Goal: Task Accomplishment & Management: Use online tool/utility

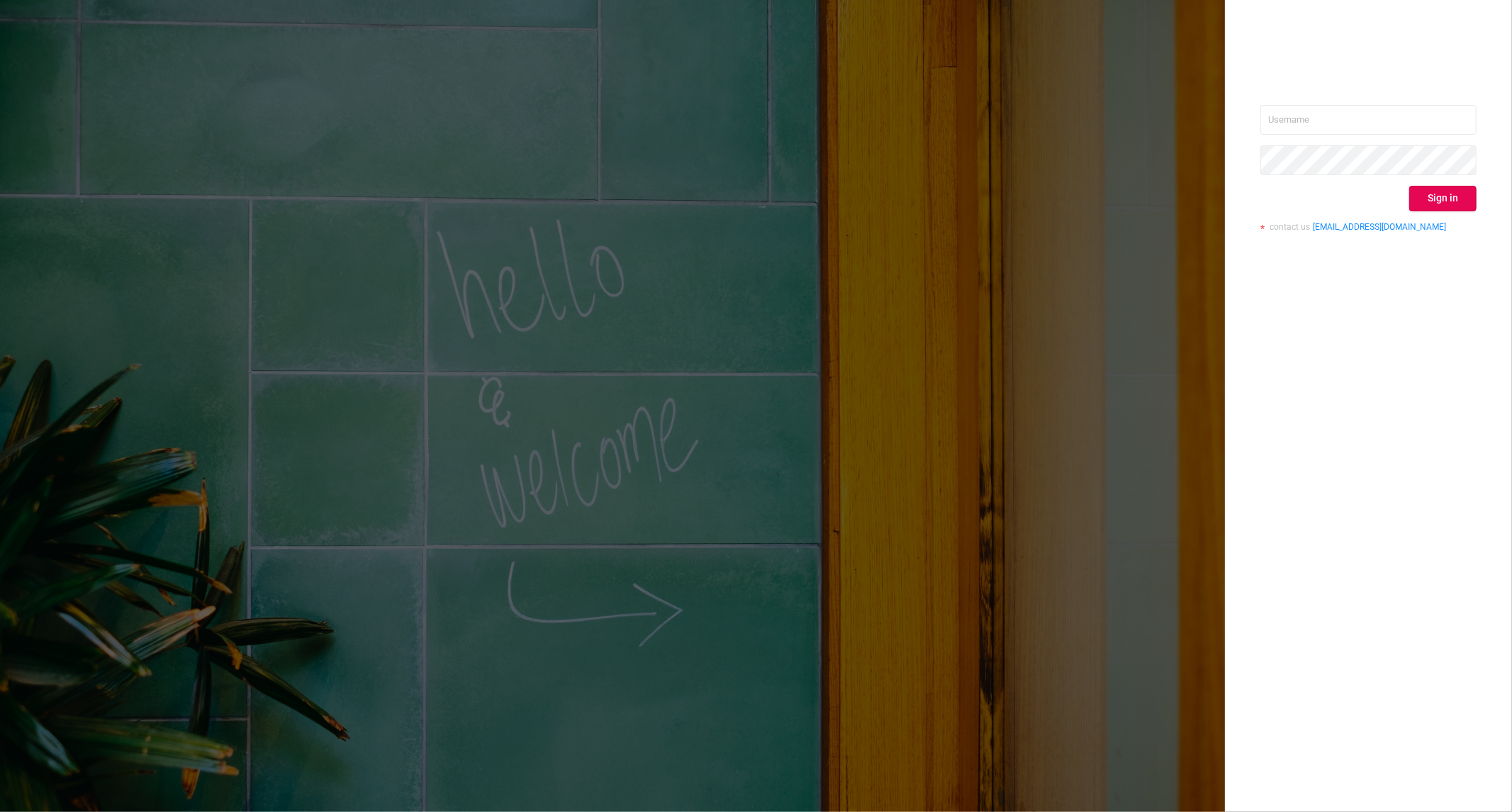
type input "[PERSON_NAME][EMAIL_ADDRESS][DOMAIN_NAME]"
click at [1442, 193] on button "Sign in" at bounding box center [1442, 199] width 67 height 26
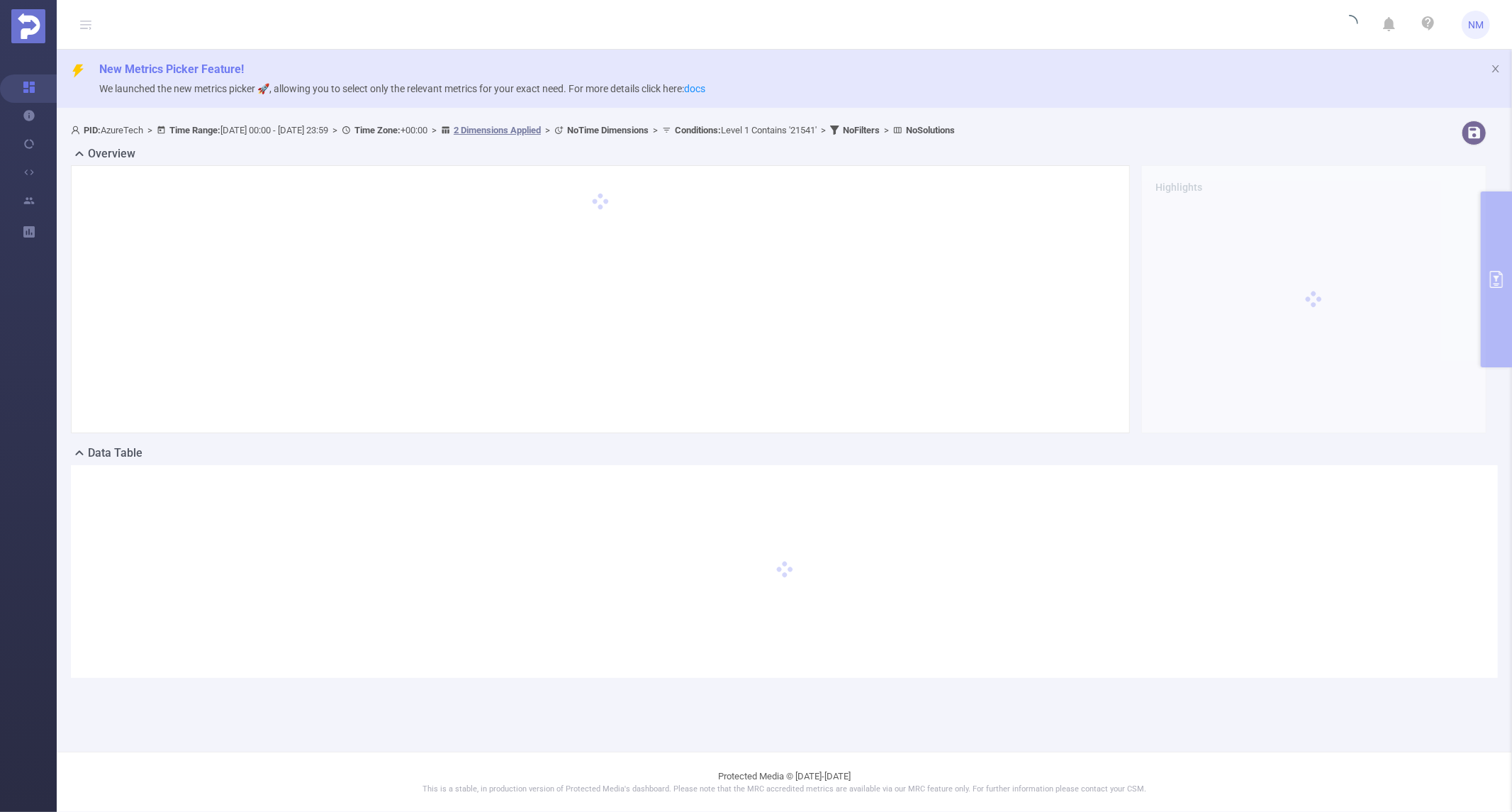
click at [1498, 270] on div "PID: AzureTech > Time Range: [DATE] 00:00 - [DATE] 23:59 > Time Zone: +00:00 > …" at bounding box center [784, 409] width 1455 height 591
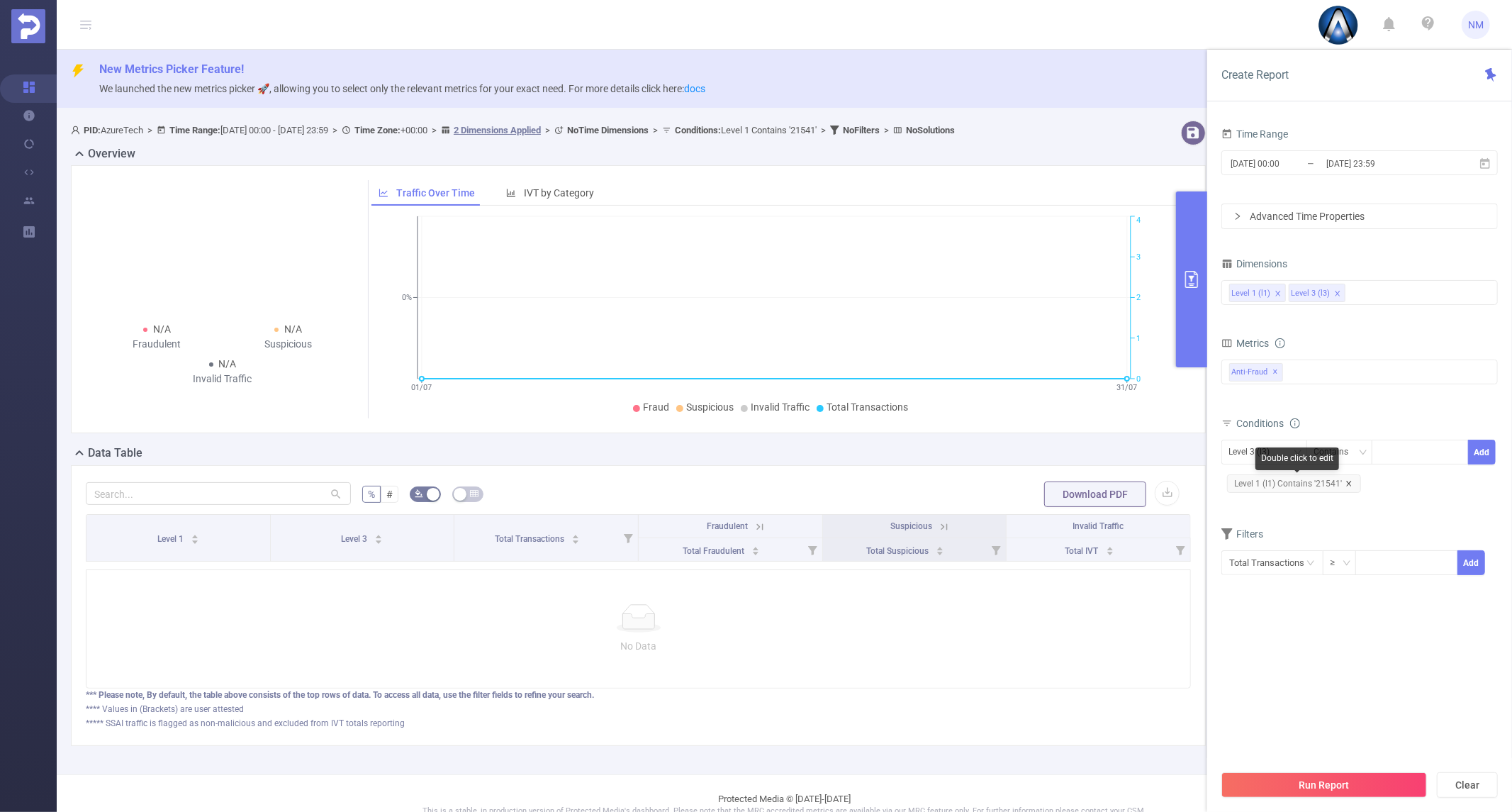
click at [1345, 482] on icon "icon: close" at bounding box center [1349, 483] width 7 height 7
click at [1384, 539] on input at bounding box center [1405, 537] width 101 height 22
click at [1389, 451] on div at bounding box center [1420, 452] width 82 height 23
paste input "905401434"
type input "905401434"
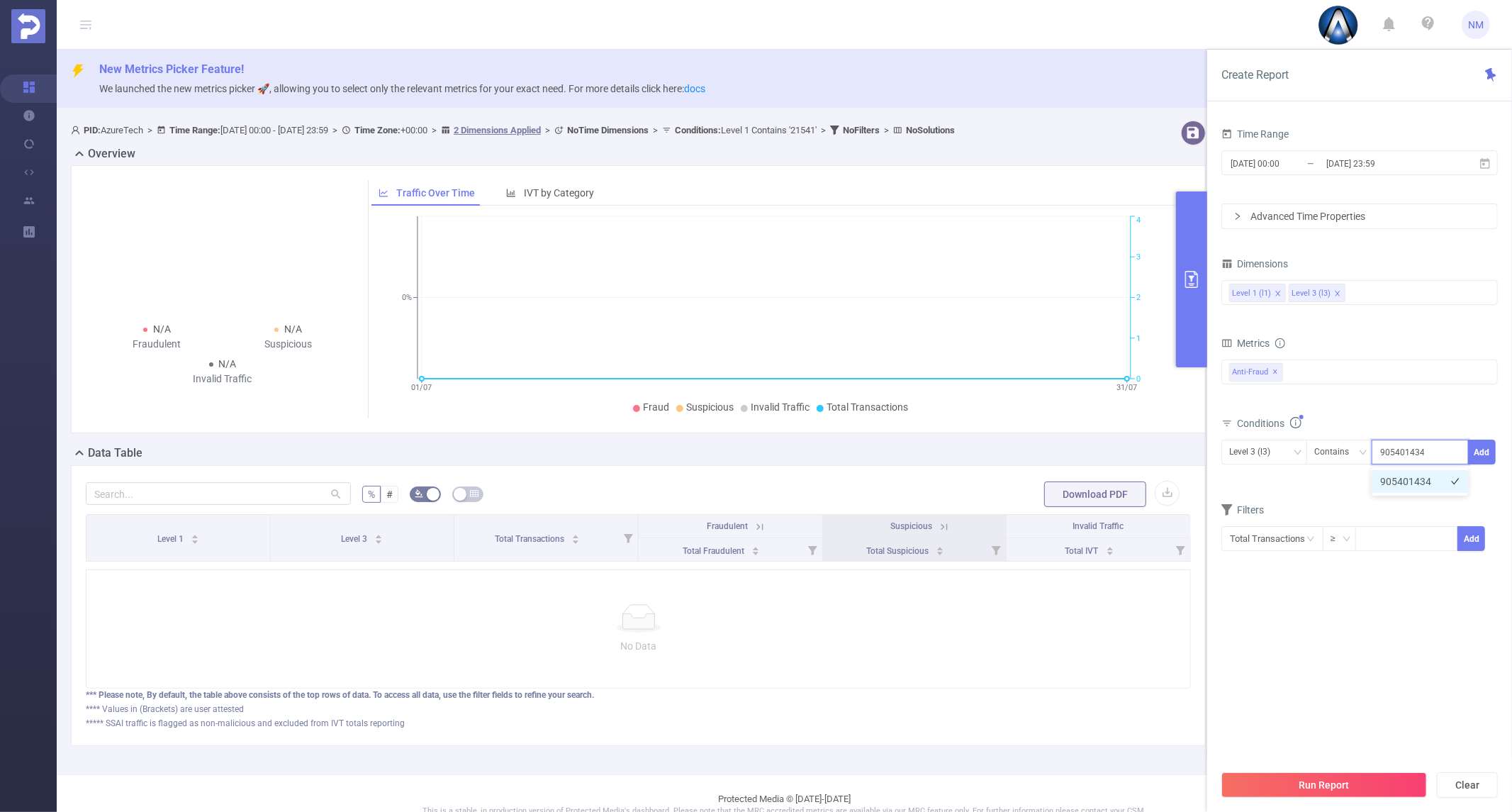
click at [1415, 483] on li "905401434" at bounding box center [1420, 481] width 96 height 22
click at [1476, 456] on button "Add" at bounding box center [1482, 452] width 28 height 25
click at [1390, 169] on input "[DATE] 23:59" at bounding box center [1381, 163] width 114 height 19
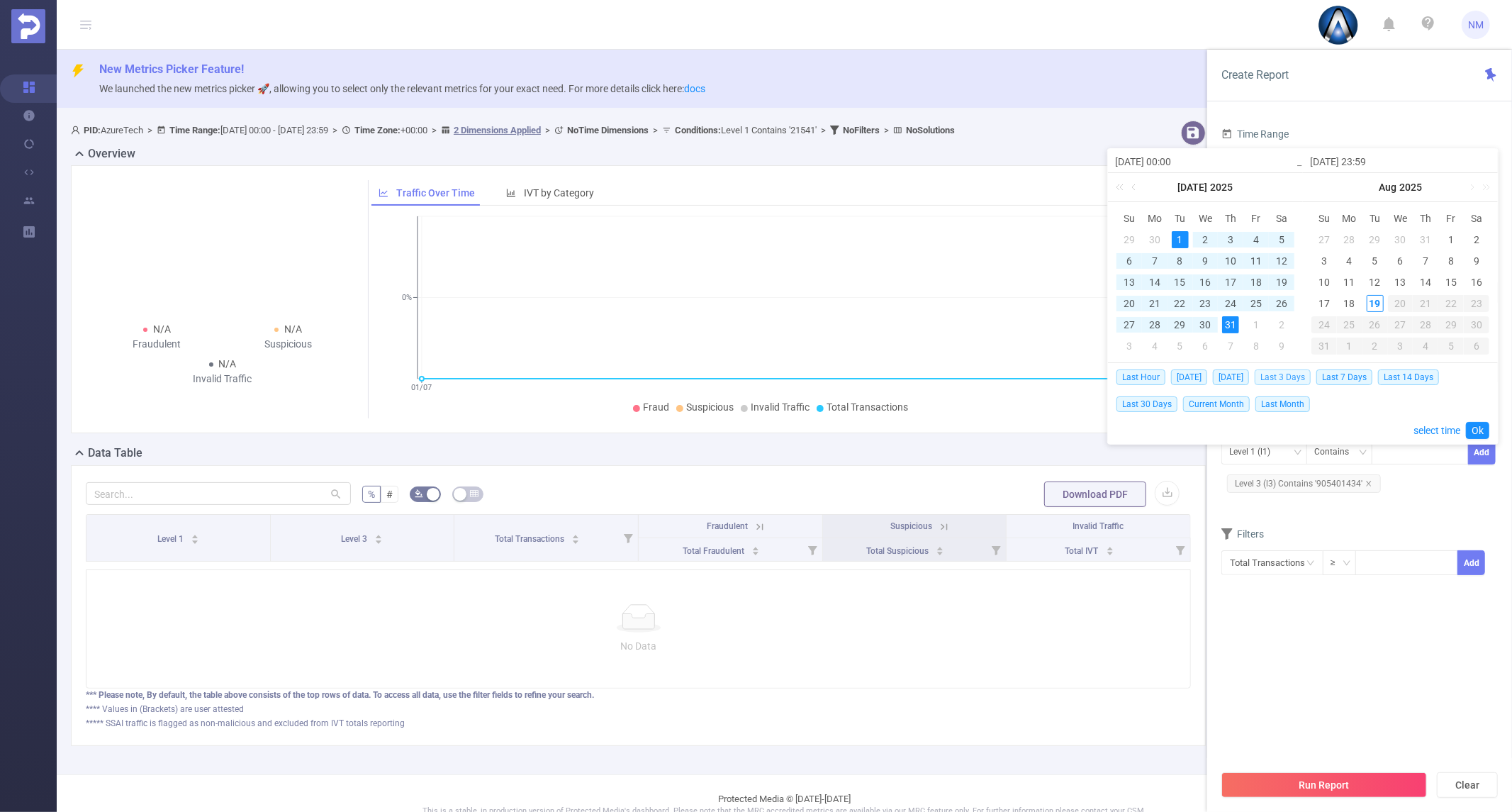
click at [1309, 381] on span "Last 3 Days" at bounding box center [1282, 377] width 56 height 15
type input "[DATE] 00:00"
type input "[DATE] 23:59"
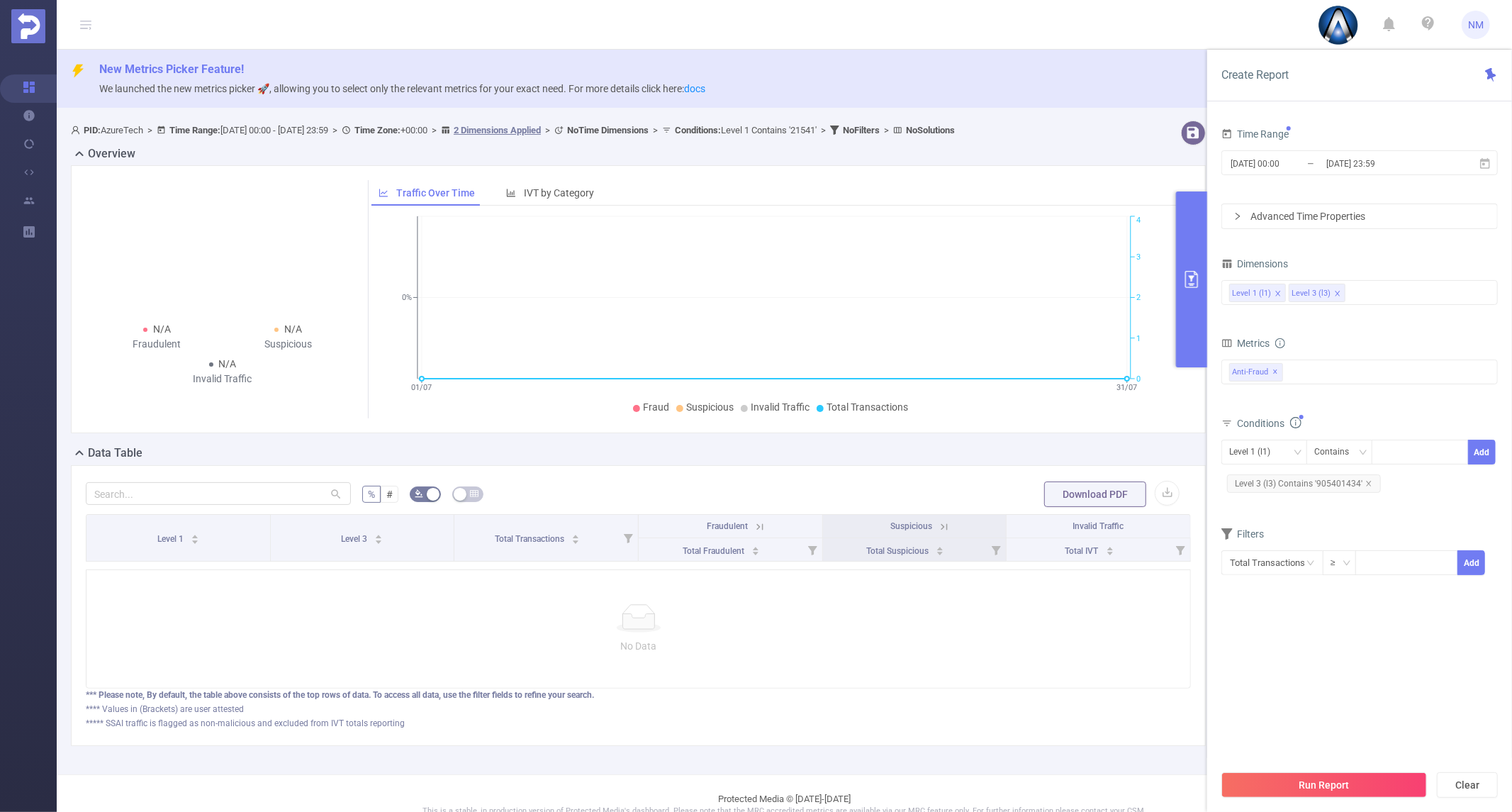
click at [1337, 781] on button "Run Report" at bounding box center [1324, 784] width 206 height 26
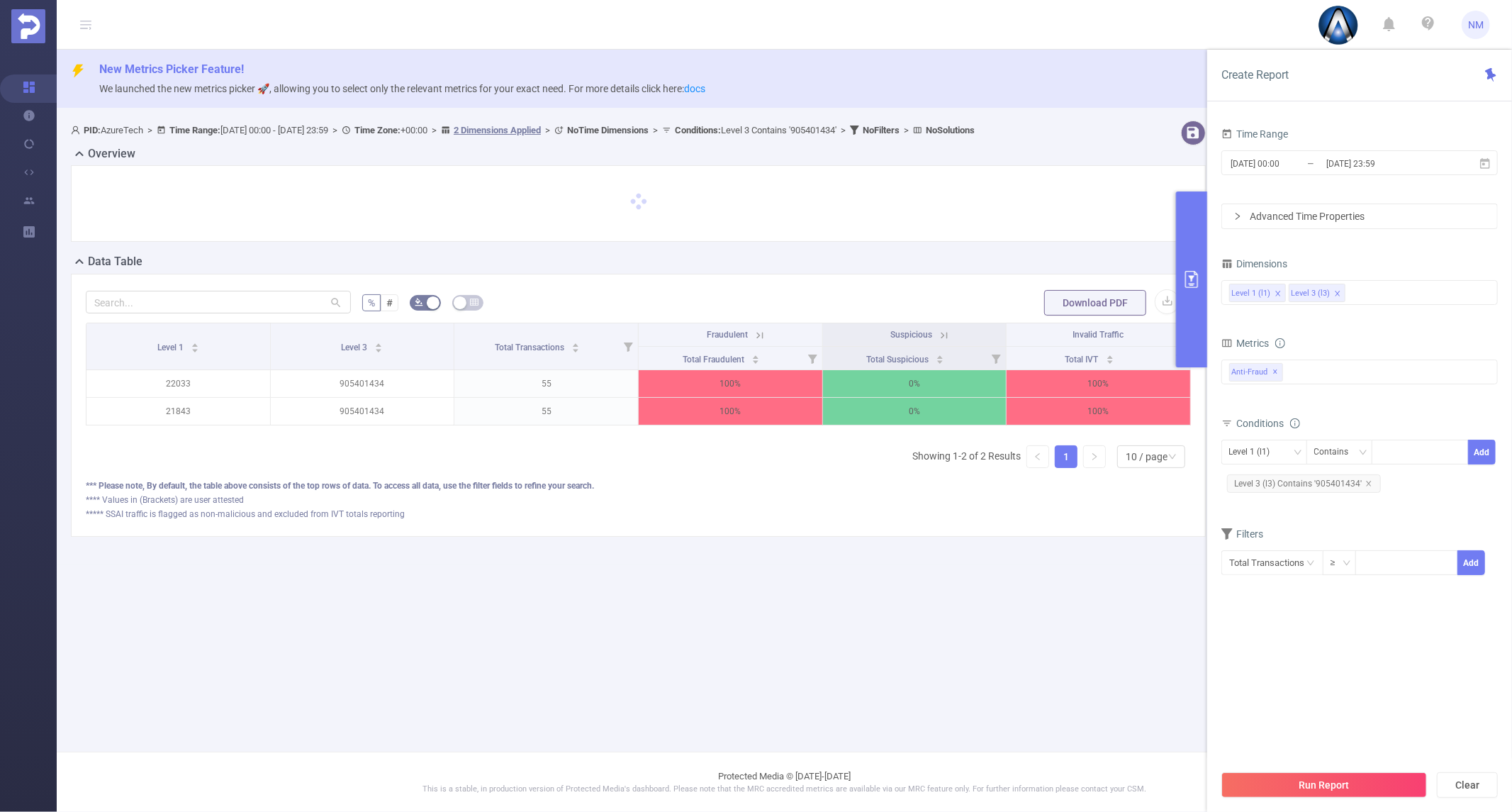
click at [550, 582] on main "New Metrics Picker Feature! We launched the new metrics picker 🚀, allowing you …" at bounding box center [784, 375] width 1455 height 751
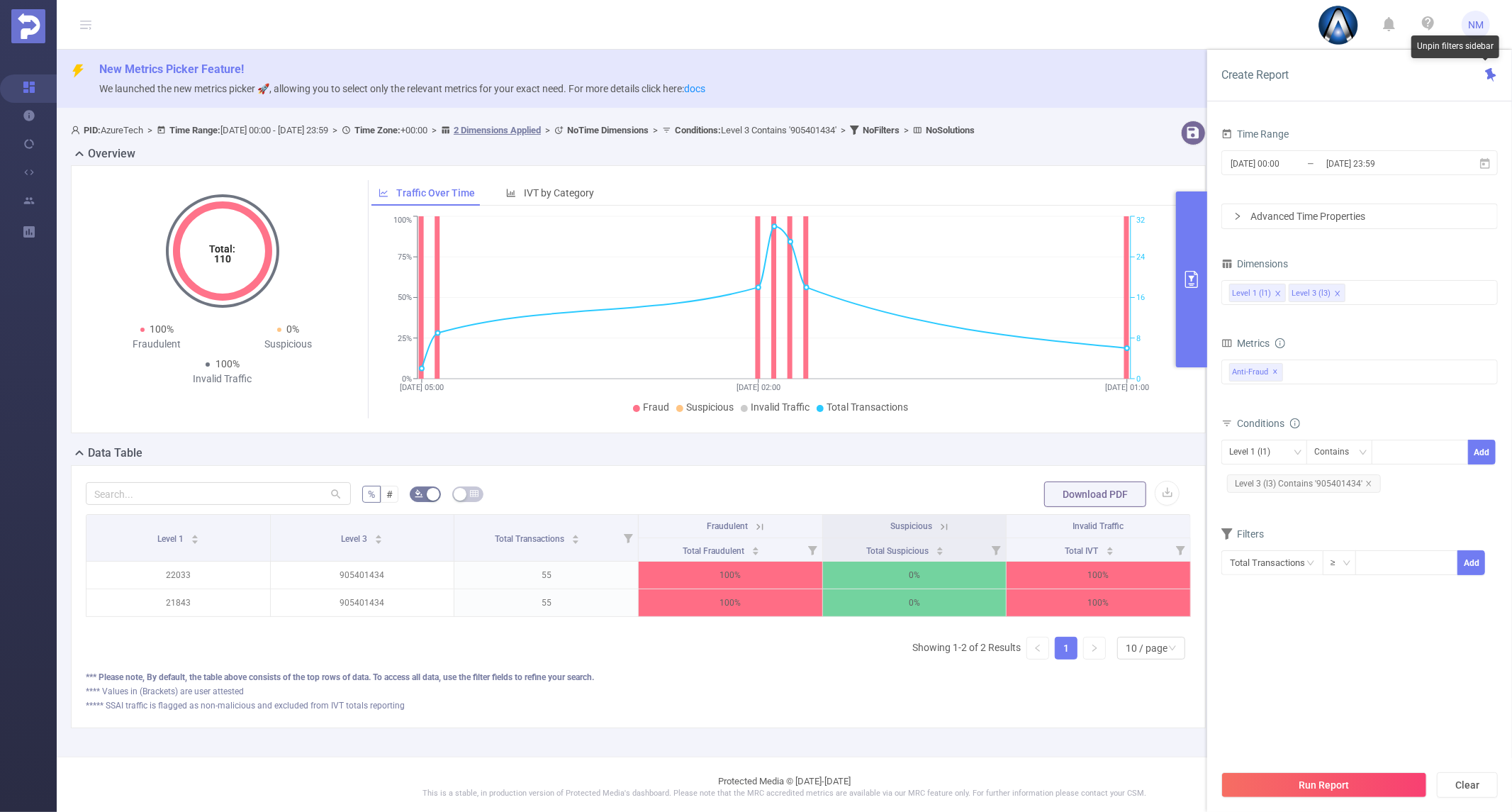
click at [1494, 75] on icon at bounding box center [1490, 75] width 10 height 14
